Goal: Task Accomplishment & Management: Manage account settings

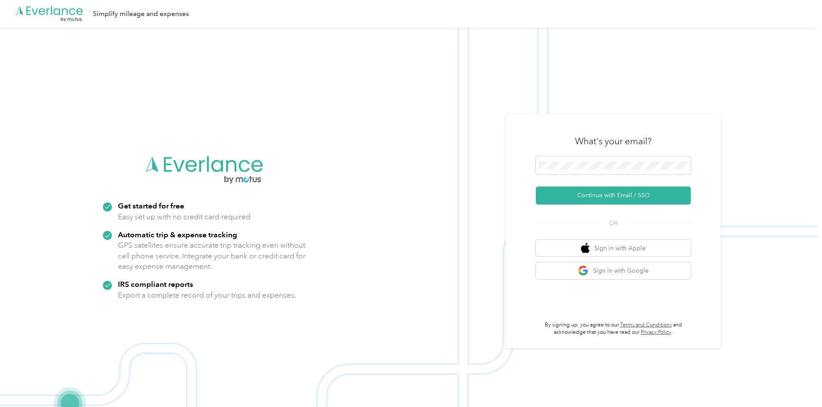
click at [568, 186] on form "Continue with Email / SSO" at bounding box center [613, 180] width 155 height 48
click at [567, 190] on button "Continue with Email / SSO" at bounding box center [613, 195] width 155 height 18
click at [591, 199] on button "Continue with Email / SSO" at bounding box center [613, 195] width 155 height 18
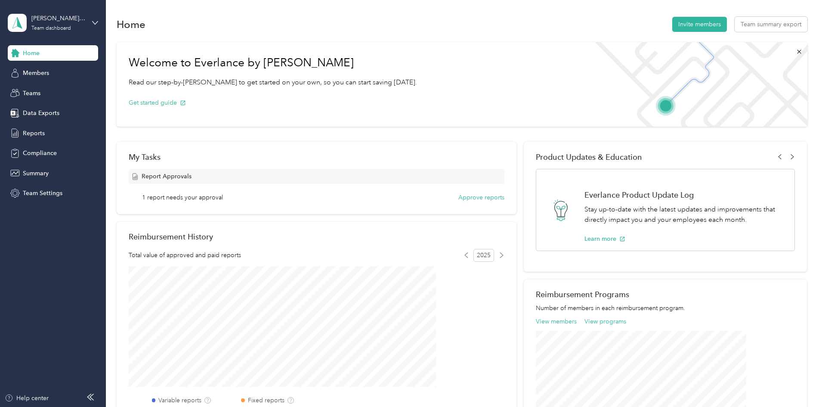
scroll to position [0, 0]
click at [90, 22] on div "kristi.marable@convergint.com Team dashboard" at bounding box center [53, 23] width 90 height 30
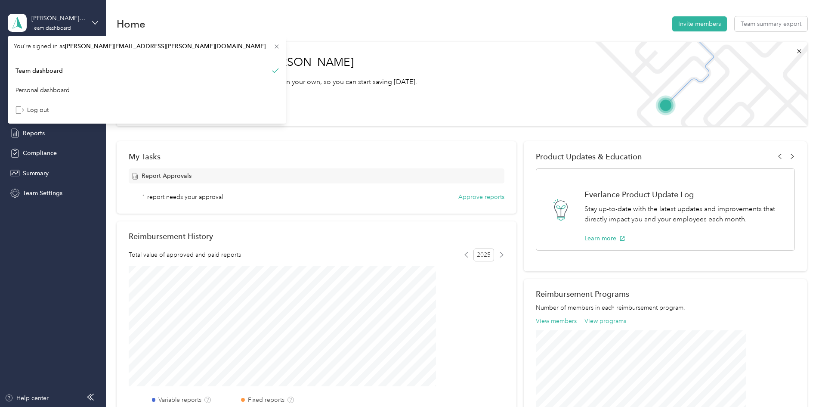
click at [90, 22] on div "kristi.marable@convergint.com Team dashboard" at bounding box center [53, 23] width 90 height 30
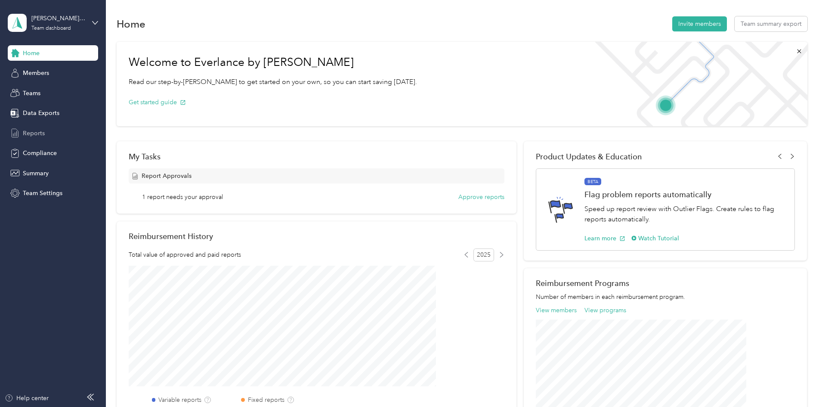
click at [40, 129] on span "Reports" at bounding box center [34, 133] width 22 height 9
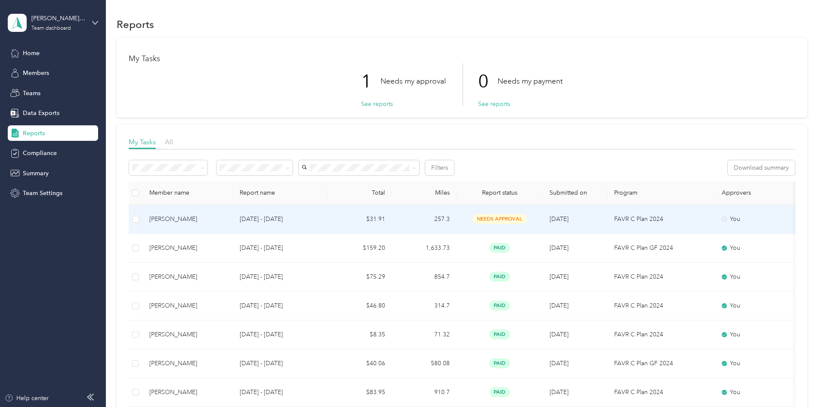
click at [543, 224] on td "needs approval" at bounding box center [500, 219] width 86 height 29
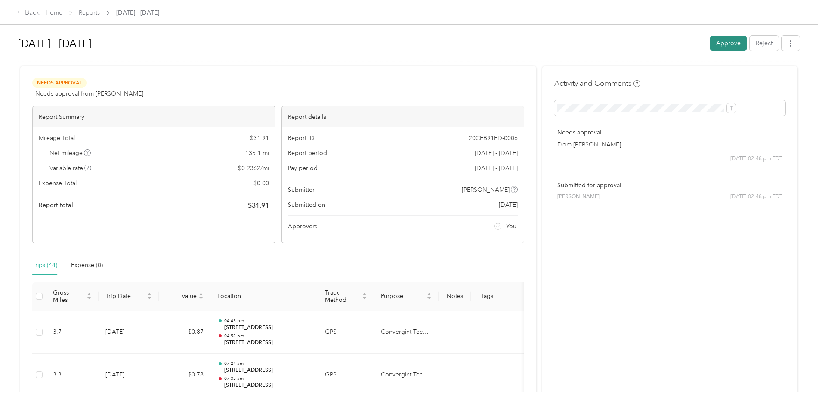
click at [710, 38] on button "Approve" at bounding box center [728, 43] width 37 height 15
